Goal: Task Accomplishment & Management: Manage account settings

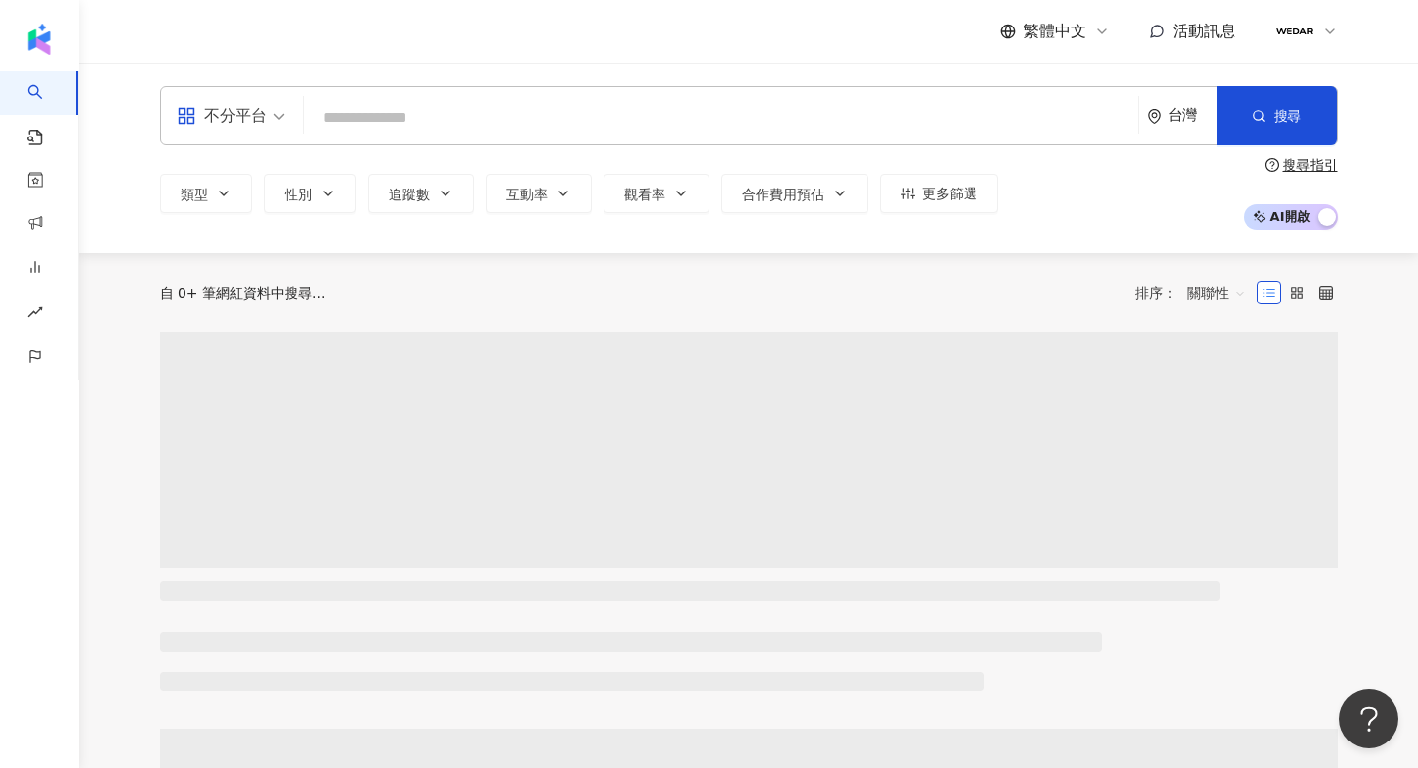
click at [1317, 30] on div at bounding box center [1306, 31] width 63 height 39
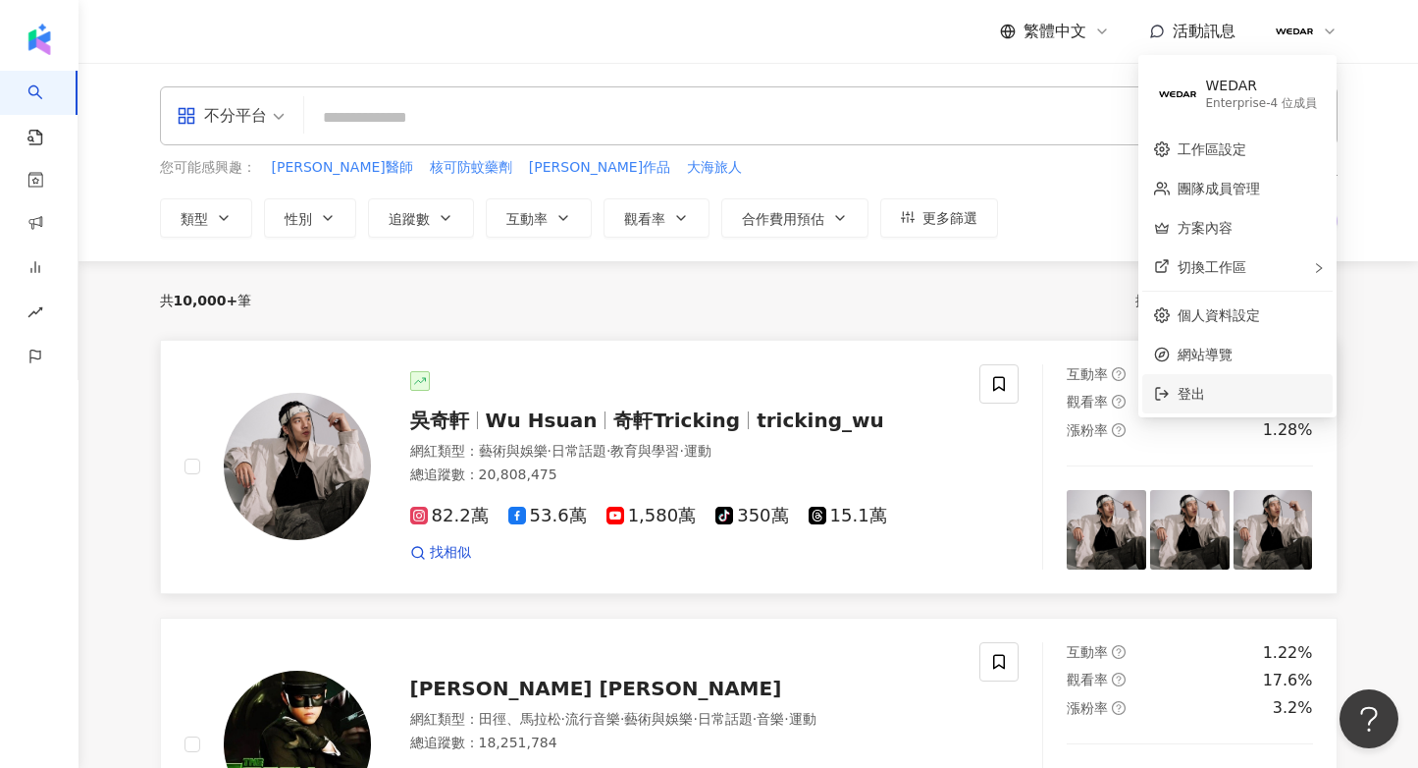
click at [1265, 381] on li "登出" at bounding box center [1238, 393] width 190 height 39
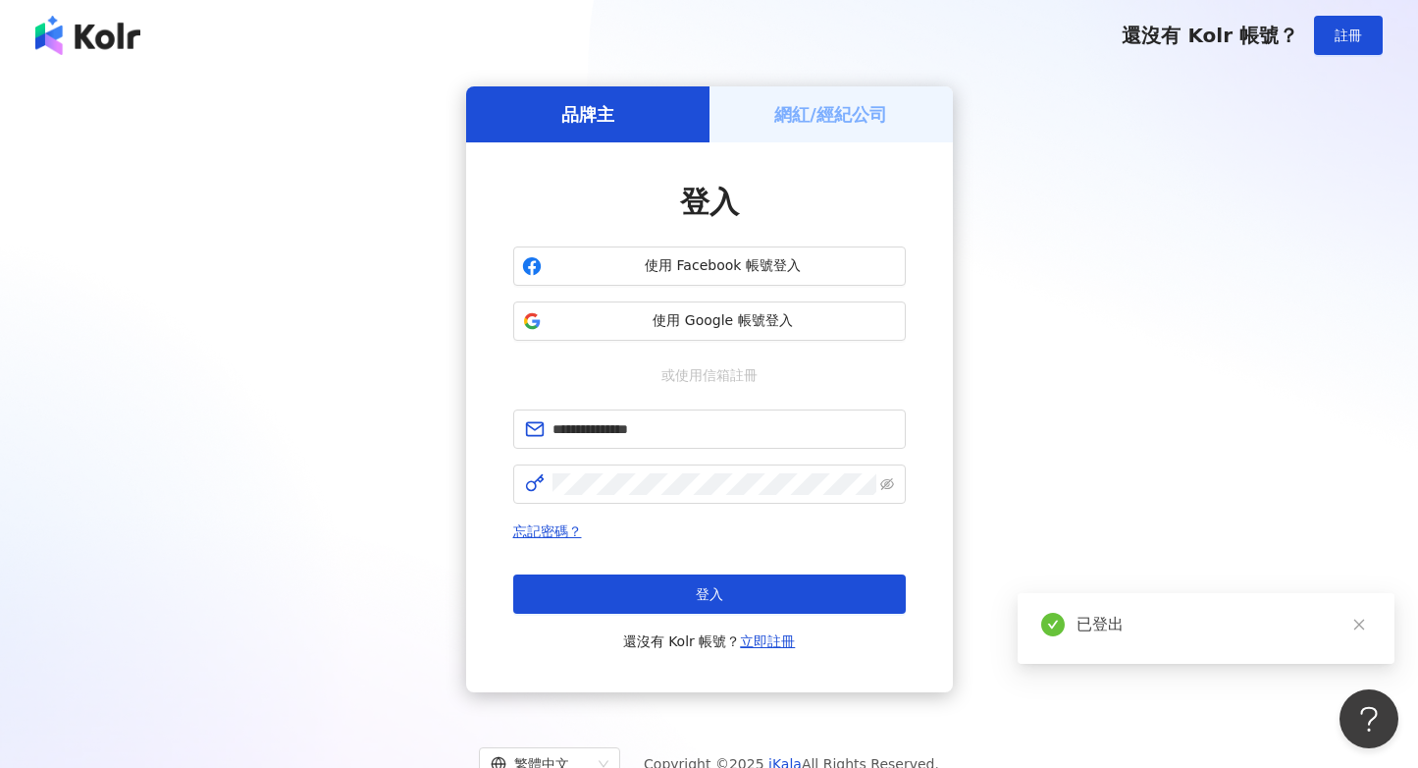
click at [866, 111] on h5 "網紅/經紀公司" at bounding box center [831, 114] width 113 height 25
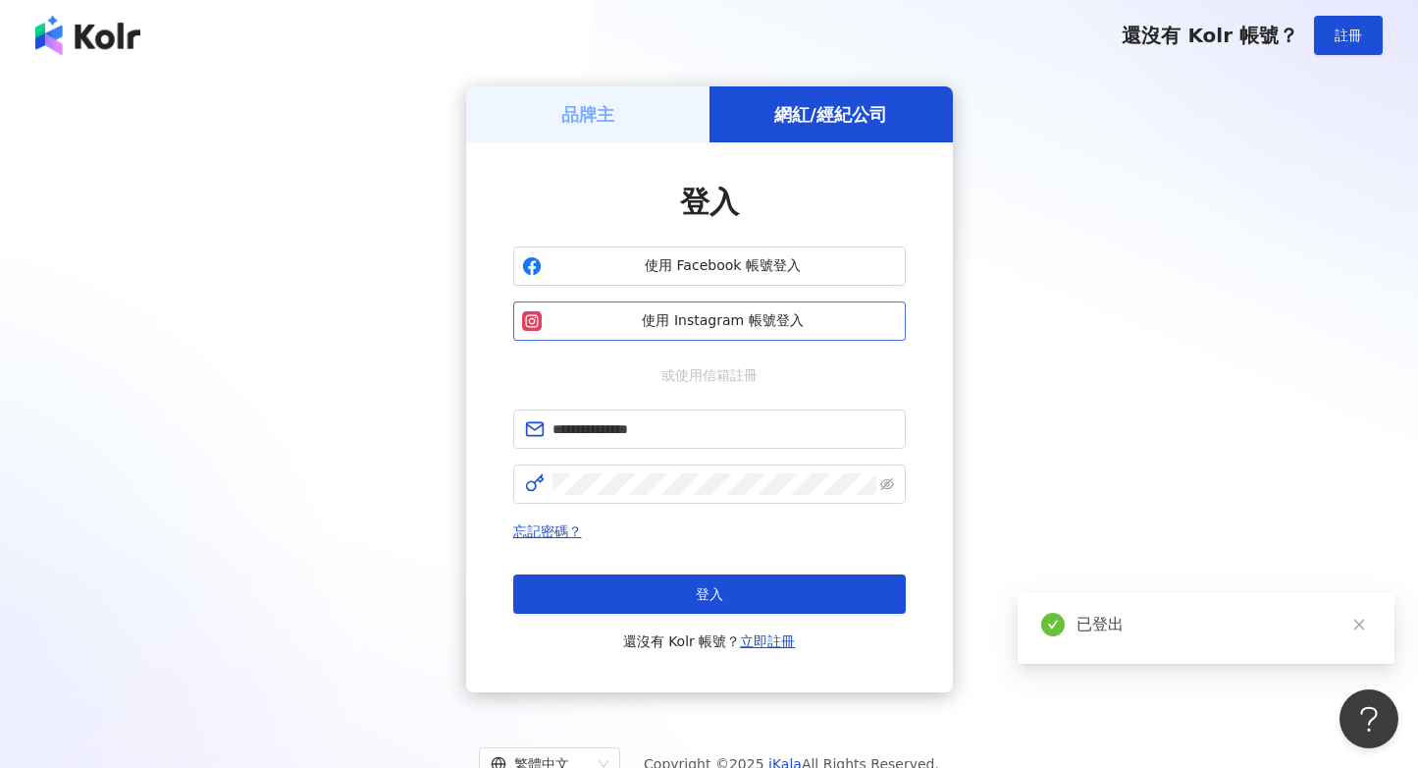
click at [769, 329] on span "使用 Instagram 帳號登入" at bounding box center [723, 321] width 347 height 20
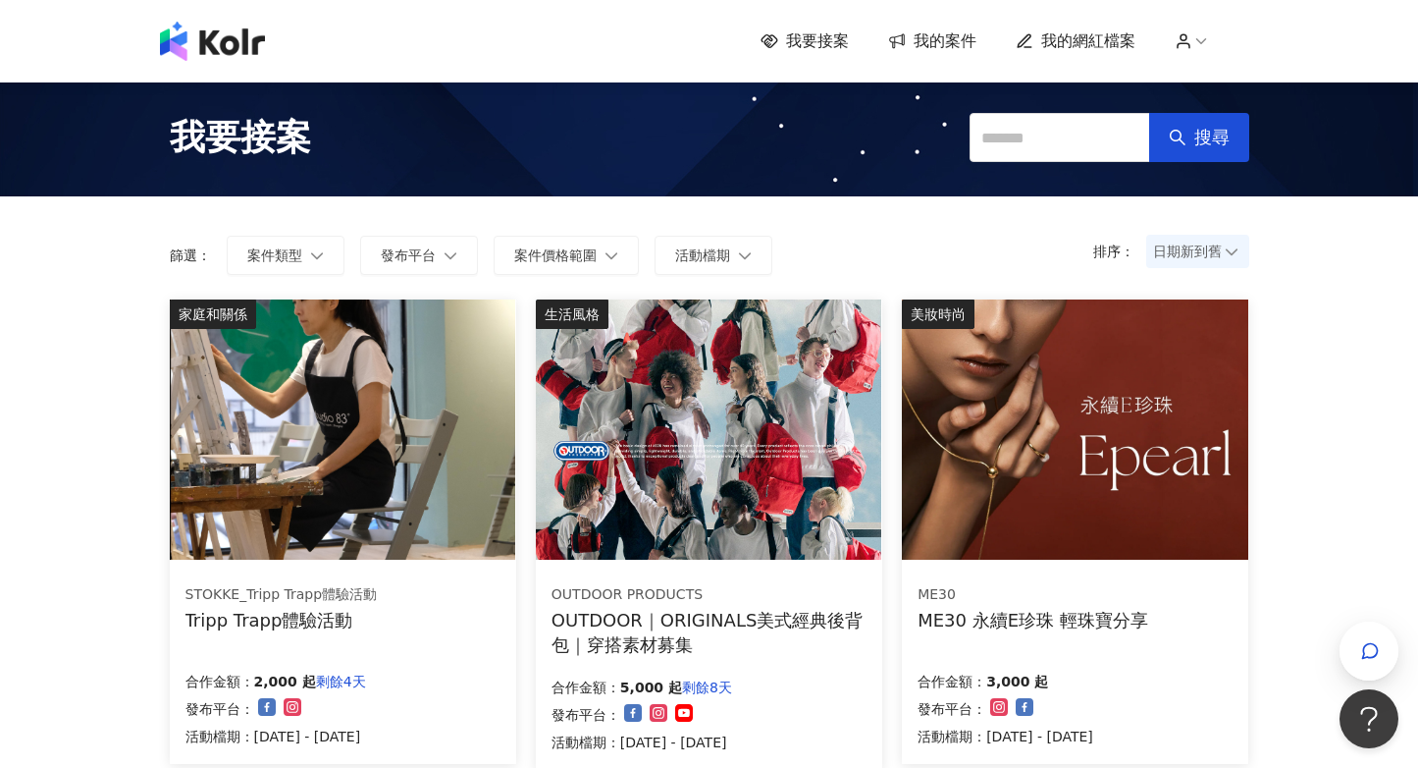
click at [733, 428] on img at bounding box center [709, 429] width 346 height 260
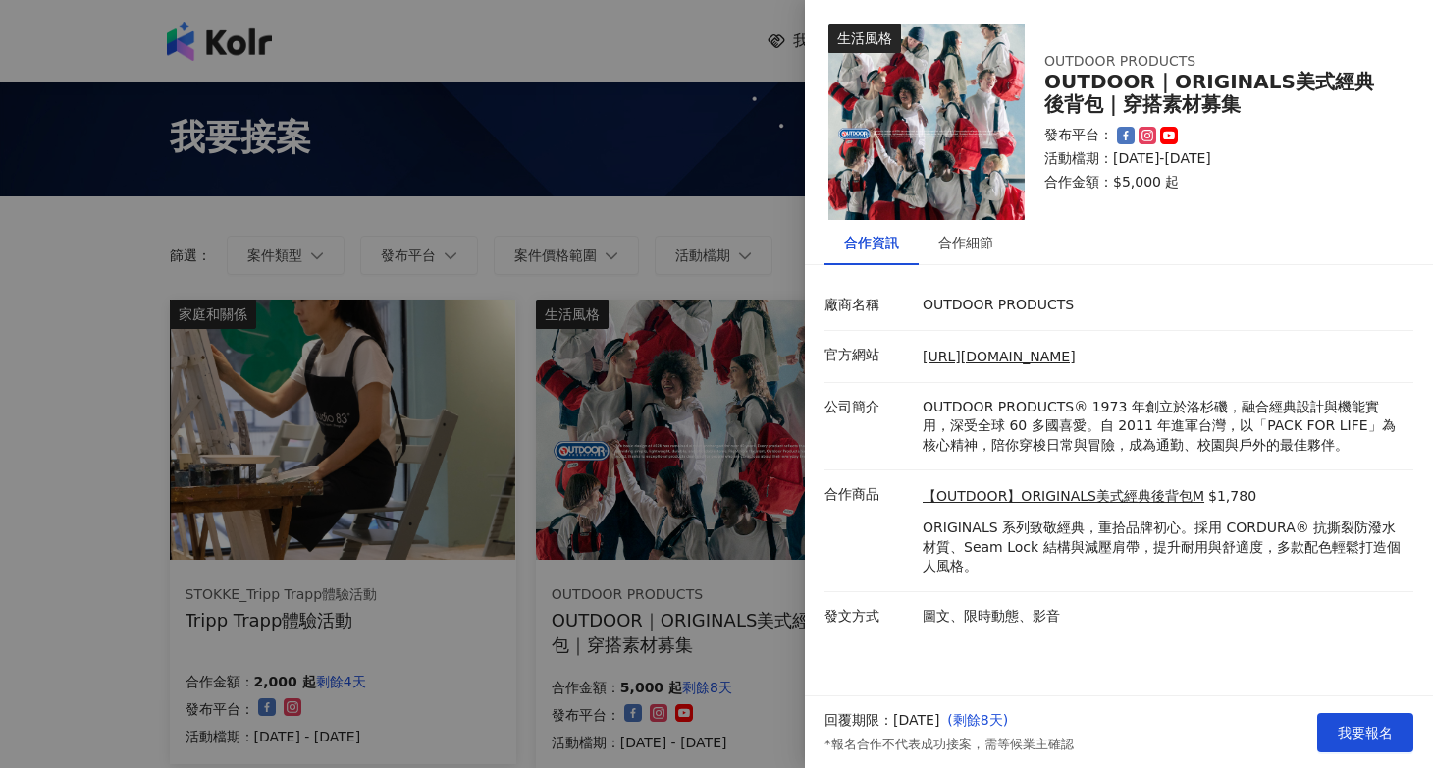
click at [718, 66] on div at bounding box center [716, 384] width 1433 height 768
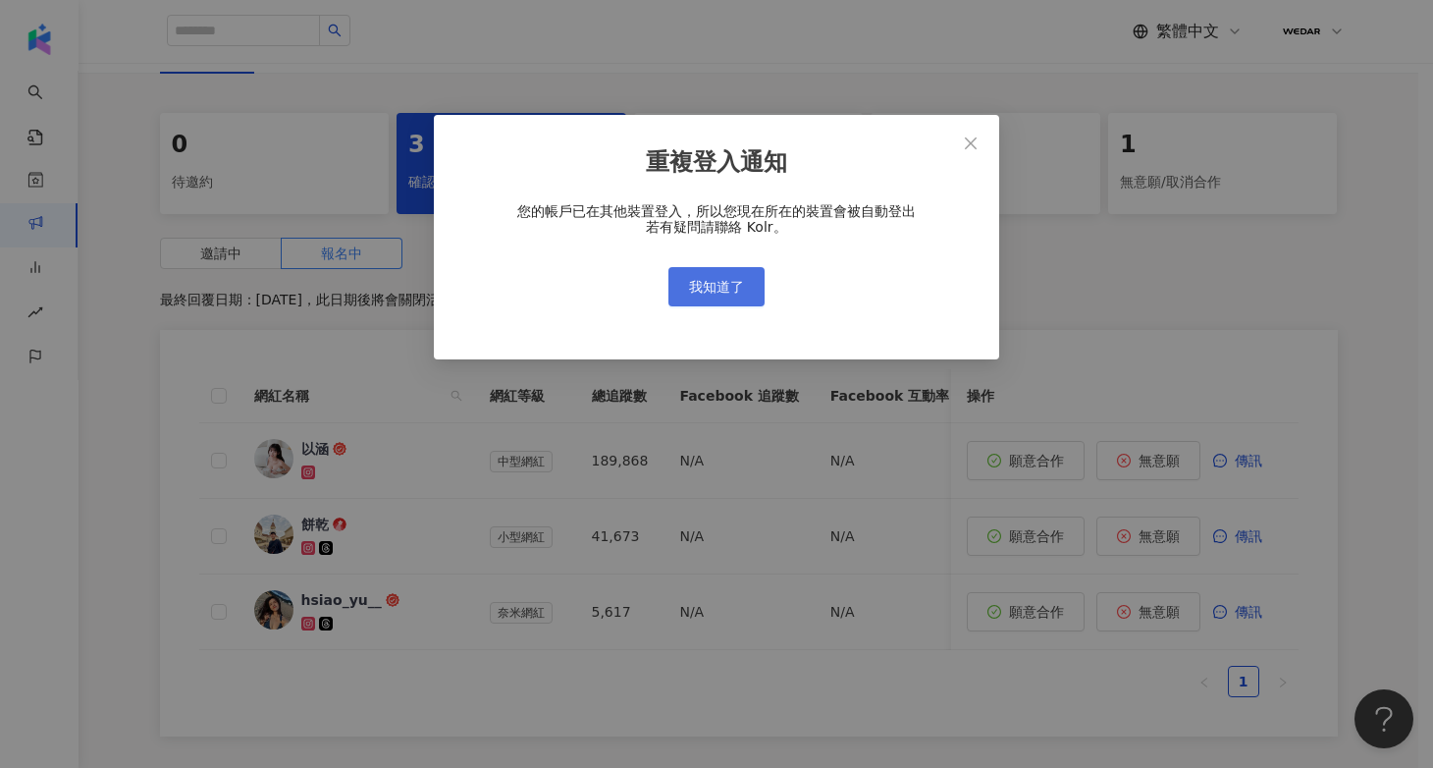
click at [703, 293] on span "我知道了" at bounding box center [716, 287] width 55 height 16
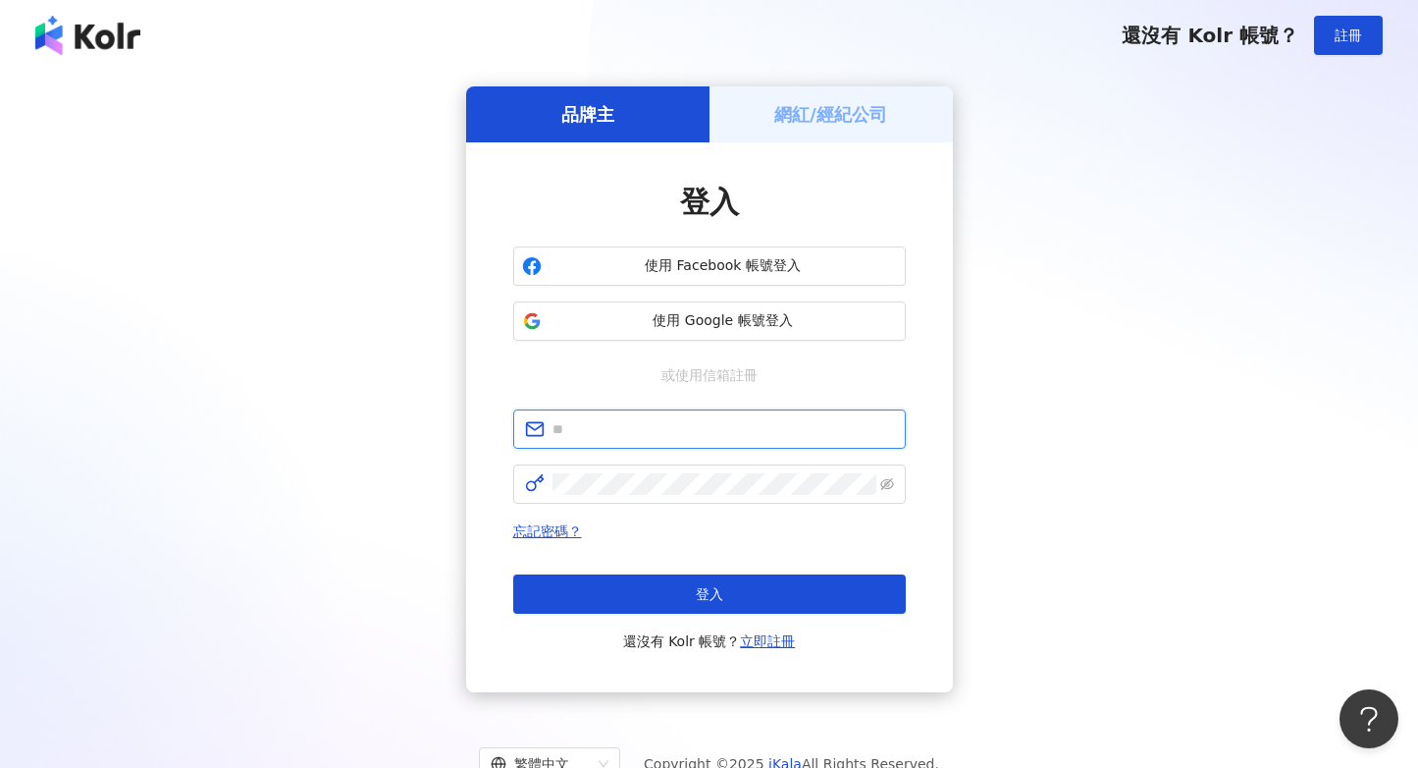
type input "**********"
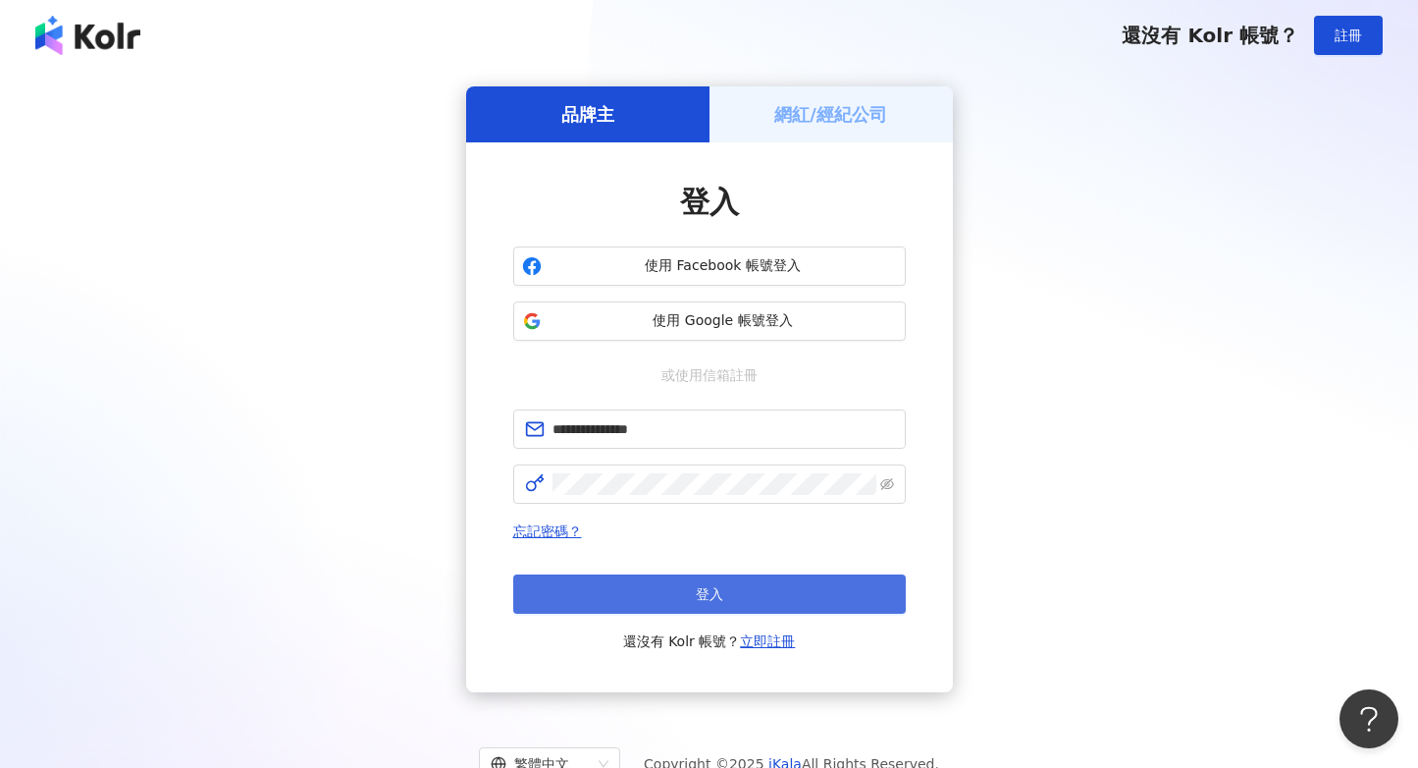
click at [758, 592] on button "登入" at bounding box center [709, 593] width 393 height 39
